Goal: Task Accomplishment & Management: Manage account settings

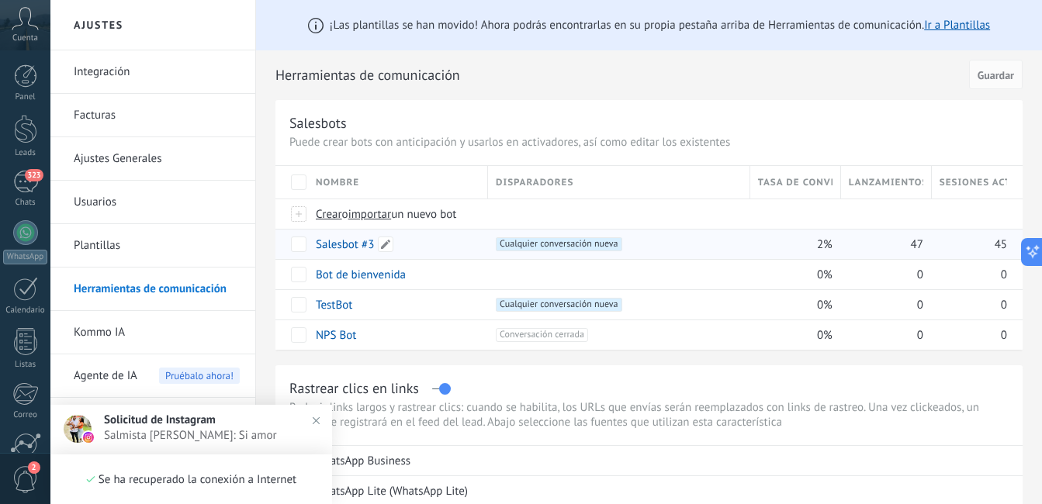
click at [342, 244] on link "Salesbot #3" at bounding box center [345, 244] width 58 height 15
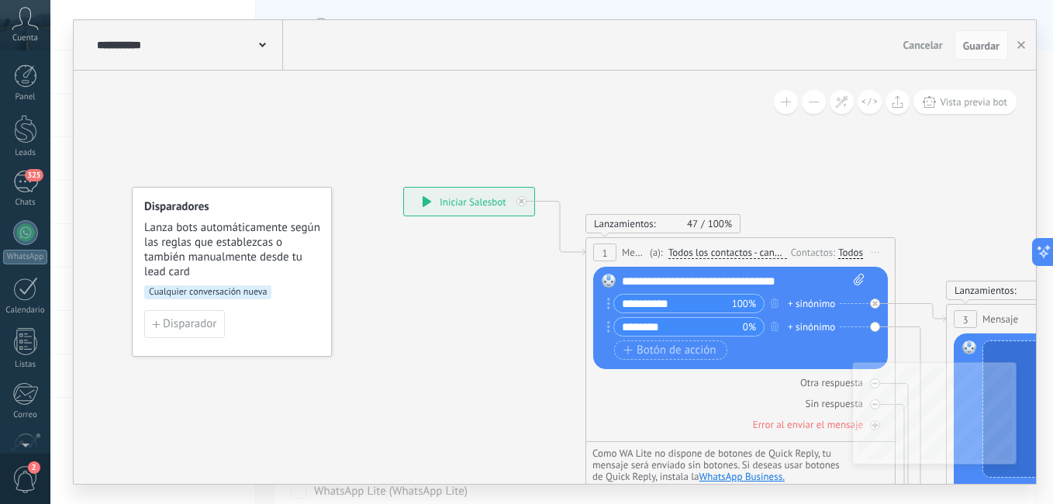
scroll to position [141, 0]
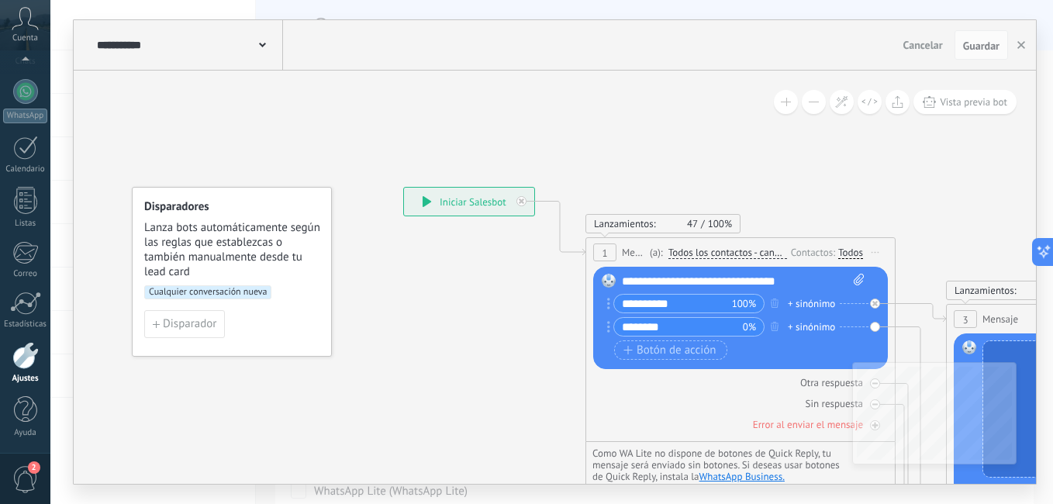
click at [175, 294] on span "Cualquier conversación nueva" at bounding box center [207, 292] width 127 height 14
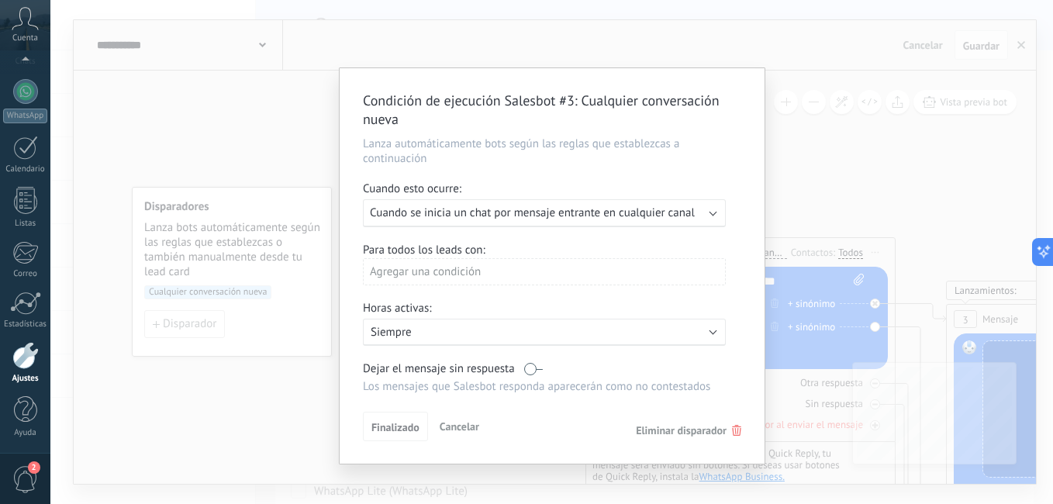
click at [679, 430] on span "Eliminar disparador" at bounding box center [681, 430] width 91 height 14
